Goal: Transaction & Acquisition: Obtain resource

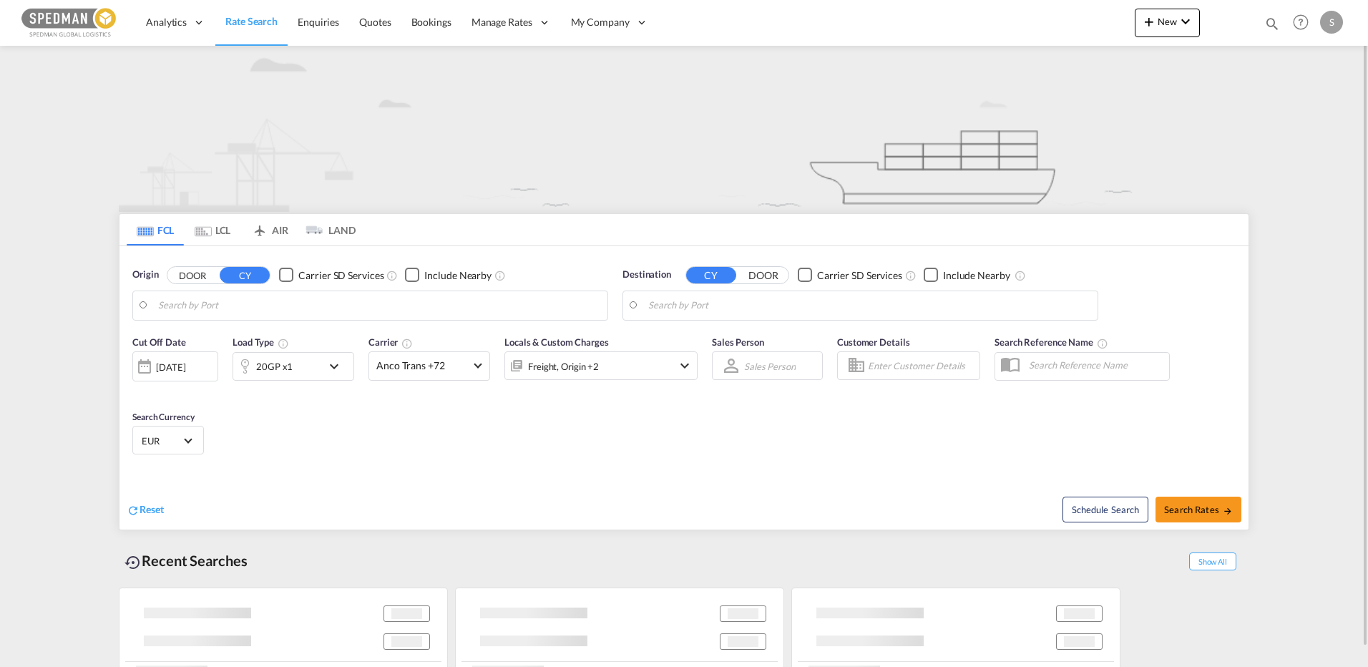
type input "Torshavn, FOTOR"
type input "[GEOGRAPHIC_DATA], EGPSD"
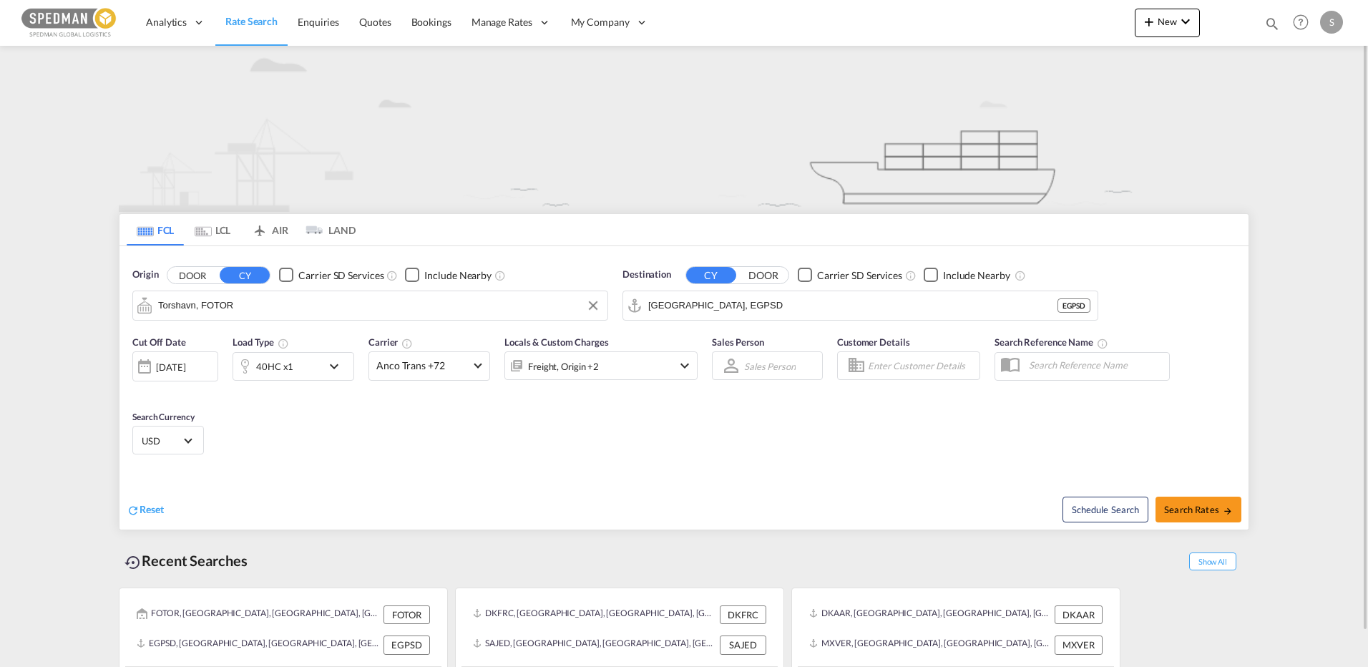
click at [230, 307] on input "Torshavn, FOTOR" at bounding box center [379, 305] width 442 height 21
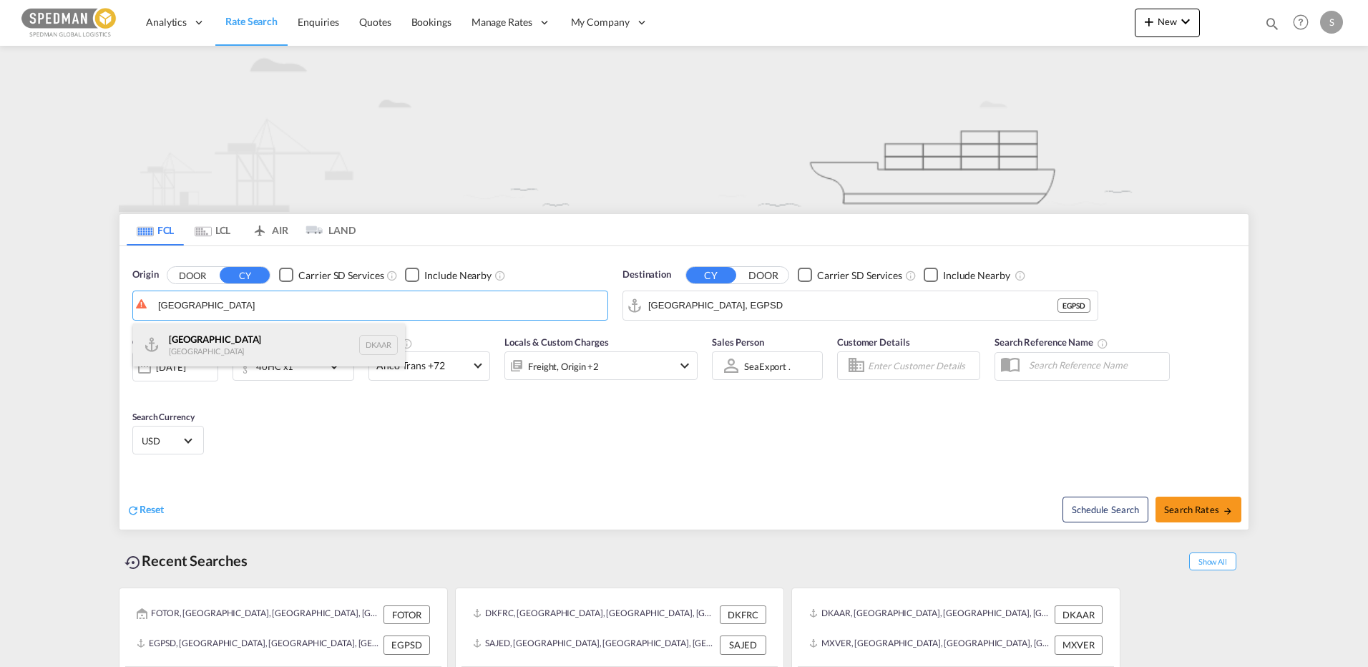
click at [205, 333] on div "Aarhus [GEOGRAPHIC_DATA] DKAAR" at bounding box center [269, 344] width 272 height 43
type input "[GEOGRAPHIC_DATA], [GEOGRAPHIC_DATA]"
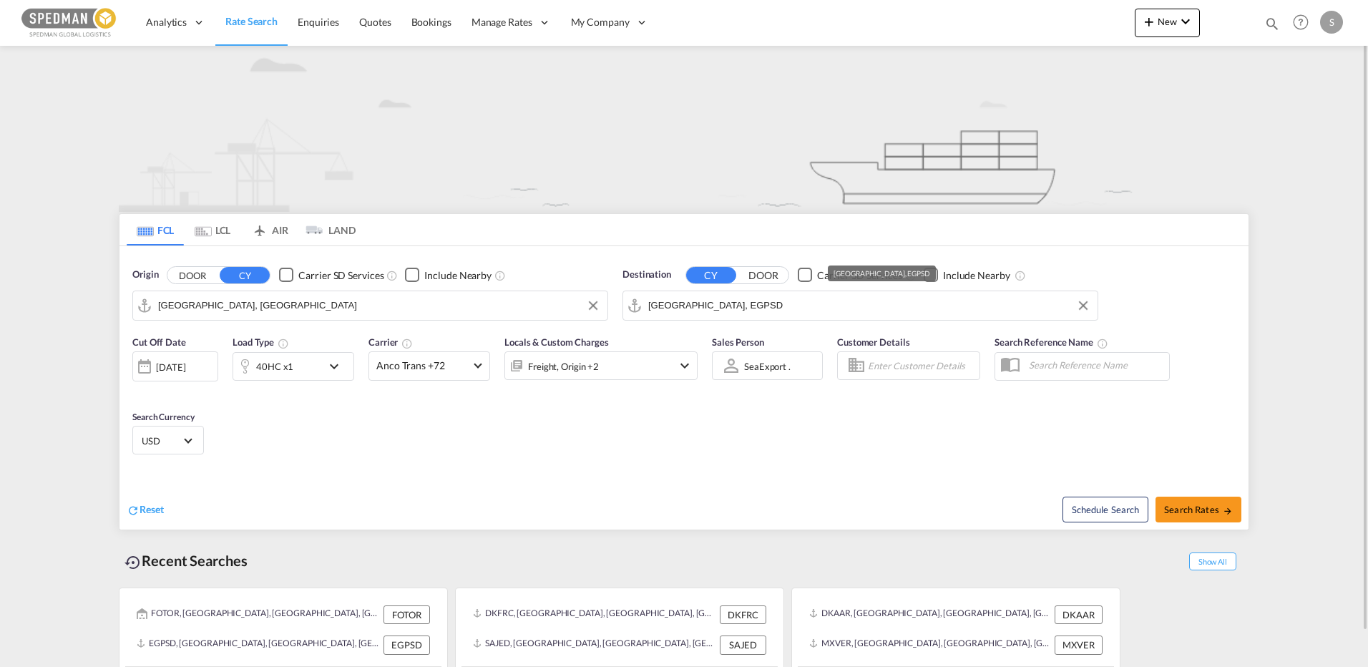
drag, startPoint x: 769, startPoint y: 291, endPoint x: 770, endPoint y: 306, distance: 15.1
click at [769, 291] on md-input-container "[GEOGRAPHIC_DATA], EGPSD" at bounding box center [860, 305] width 474 height 29
click at [766, 307] on input "[GEOGRAPHIC_DATA], EGPSD" at bounding box center [869, 305] width 442 height 21
paste input "Shekou"
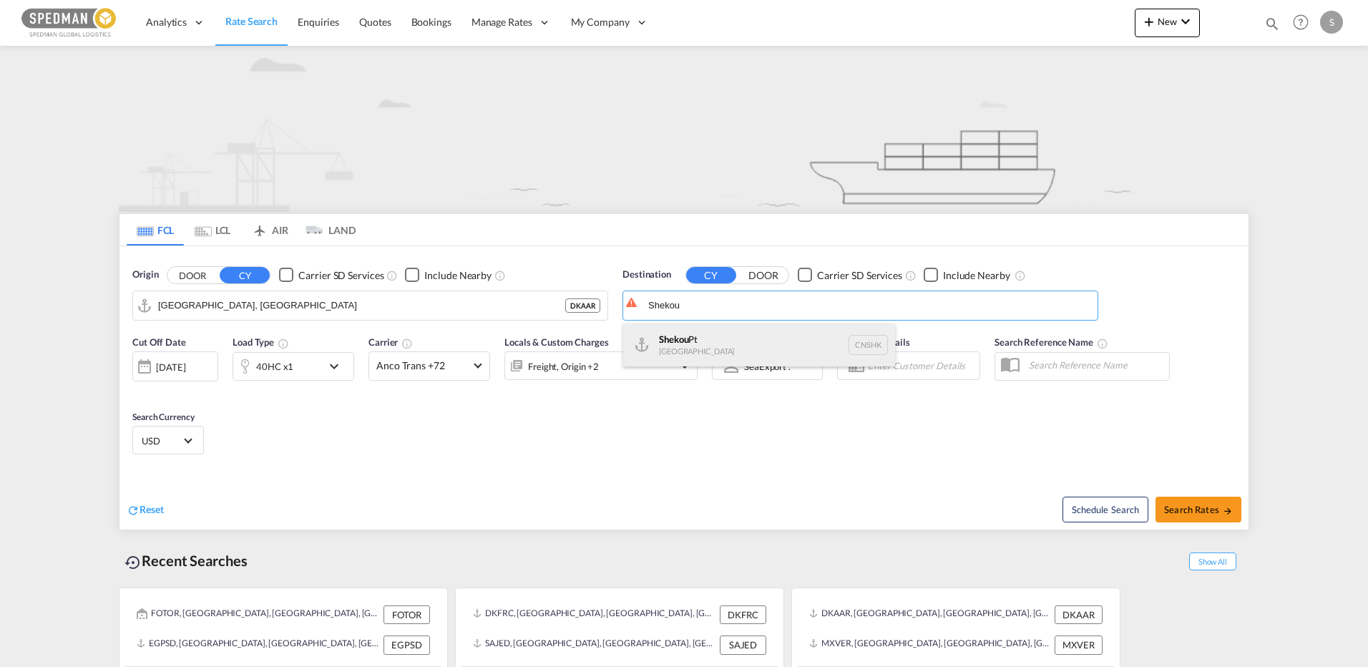
click at [679, 355] on div "Shekou Pt China CNSHK" at bounding box center [759, 344] width 272 height 43
type input "Shekou Pt, CNSHK"
click at [1206, 512] on span "Search Rates" at bounding box center [1198, 509] width 69 height 11
type input "DKAAR to CNSHK / [DATE]"
